Goal: Task Accomplishment & Management: Manage account settings

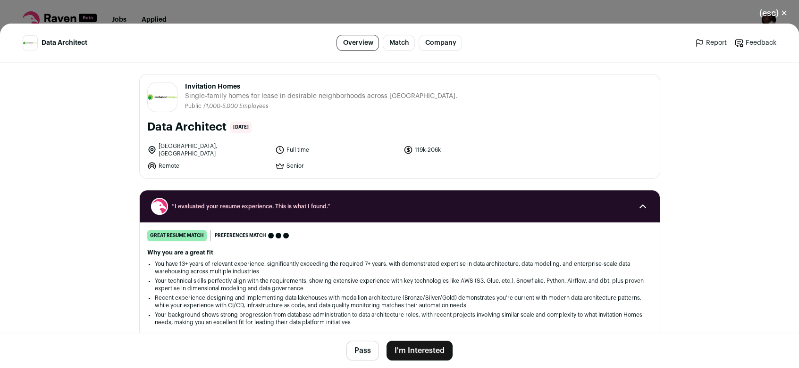
click at [395, 46] on link "Match" at bounding box center [399, 43] width 32 height 16
click at [784, 14] on button "(esc) ✕" at bounding box center [773, 13] width 51 height 21
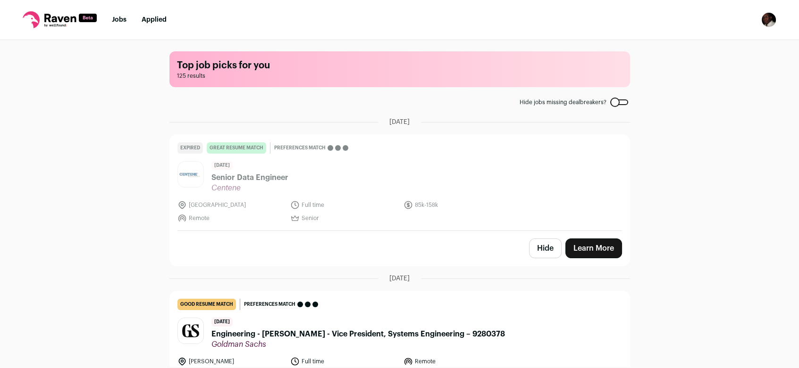
click at [621, 102] on div at bounding box center [619, 103] width 18 height 6
click at [610, 103] on div at bounding box center [619, 103] width 18 height 6
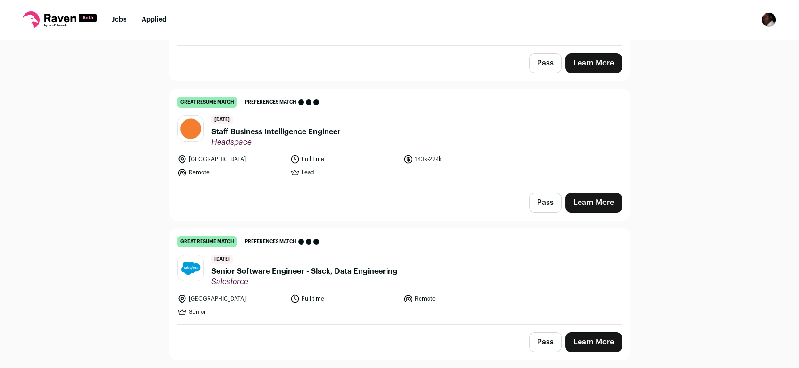
scroll to position [16644, 0]
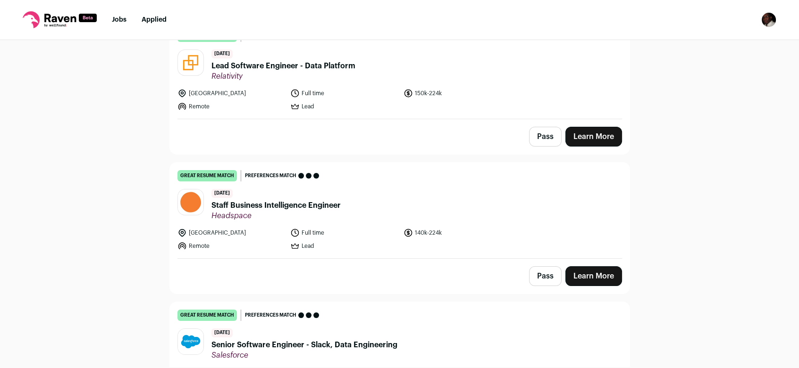
click at [583, 267] on link "Learn More" at bounding box center [593, 277] width 57 height 20
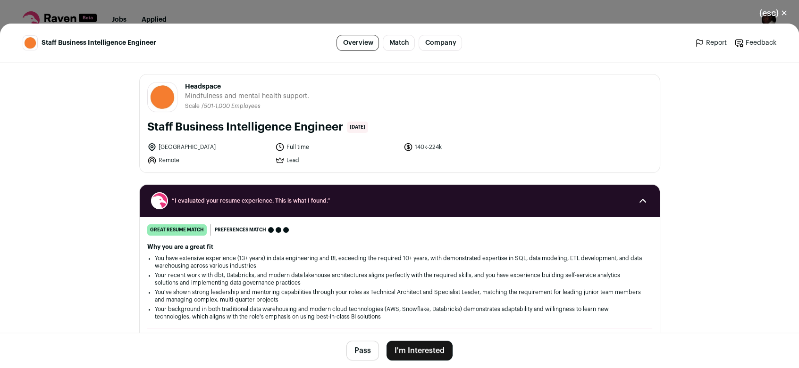
click at [308, 14] on div "(esc) ✕ Staff Business Intelligence Engineer Overview Match Company Report Feed…" at bounding box center [399, 184] width 799 height 368
